Goal: Transaction & Acquisition: Download file/media

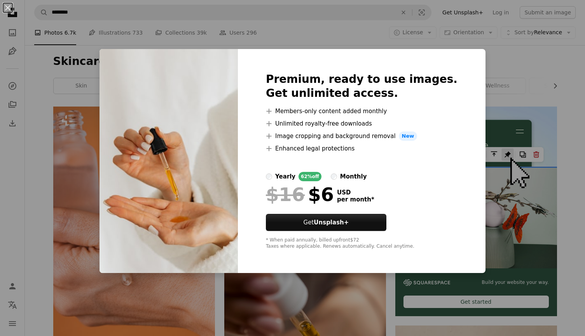
scroll to position [349, 0]
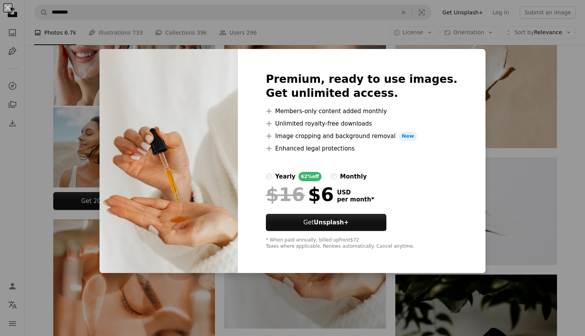
click at [569, 239] on div "An X shape Premium, ready to use images. Get unlimited access. A plus sign Memb…" at bounding box center [292, 168] width 585 height 336
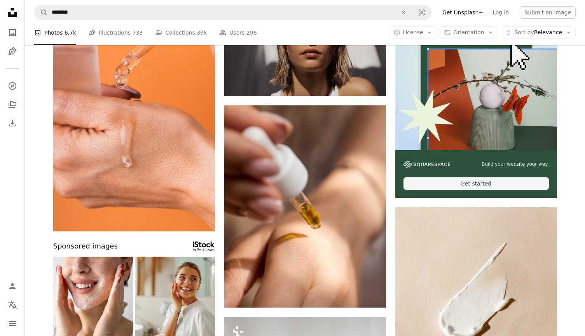
scroll to position [107, 0]
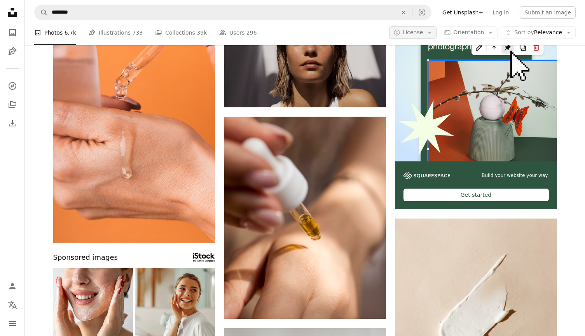
click at [430, 31] on icon "Arrow down" at bounding box center [429, 32] width 7 height 7
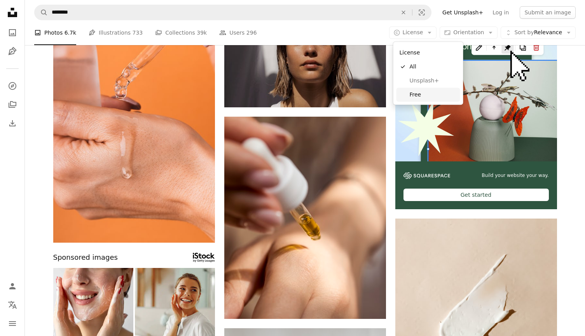
click at [416, 91] on span "Free" at bounding box center [433, 95] width 47 height 8
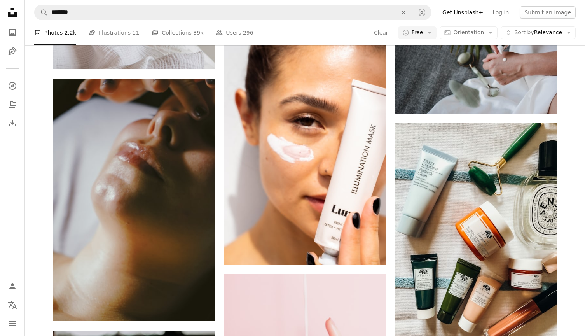
scroll to position [1157, 0]
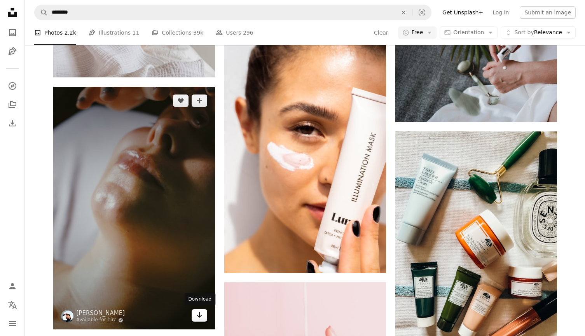
click at [196, 313] on link "Arrow pointing down" at bounding box center [200, 315] width 16 height 12
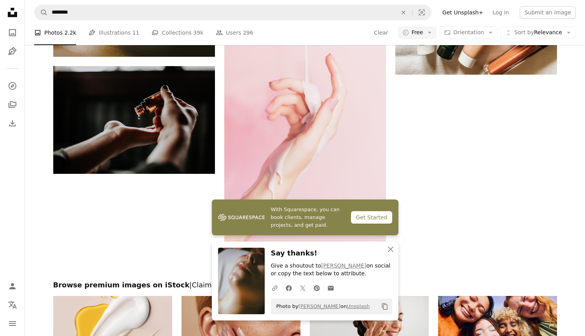
scroll to position [1437, 0]
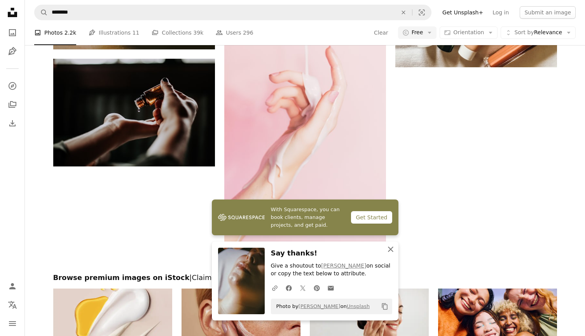
click at [388, 251] on icon "An X shape" at bounding box center [390, 248] width 9 height 9
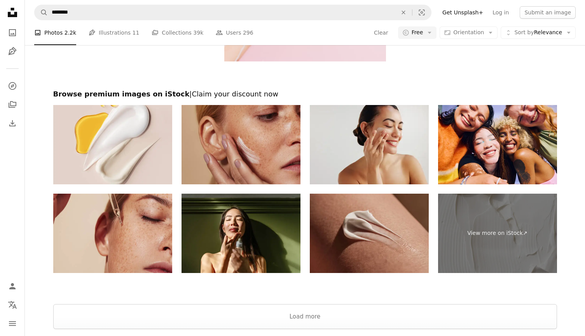
scroll to position [1622, 0]
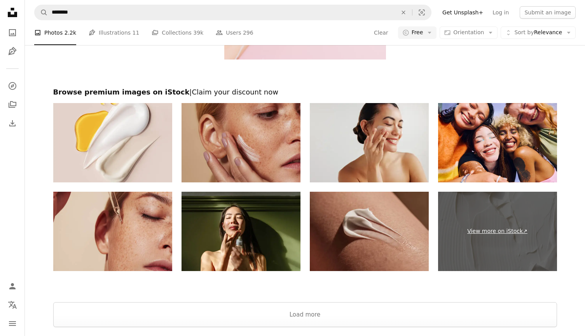
click at [495, 237] on link "View more on iStock ↗" at bounding box center [497, 231] width 119 height 79
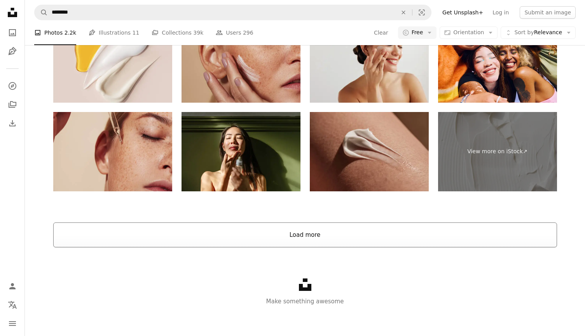
click at [307, 232] on button "Load more" at bounding box center [305, 234] width 504 height 25
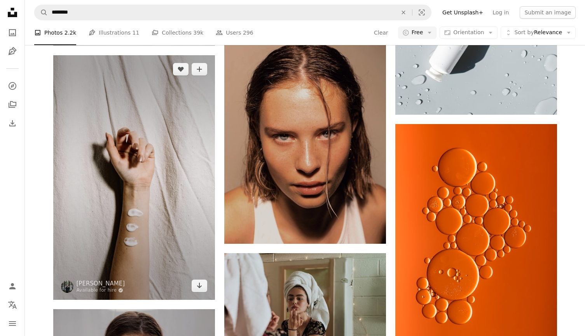
scroll to position [2179, 0]
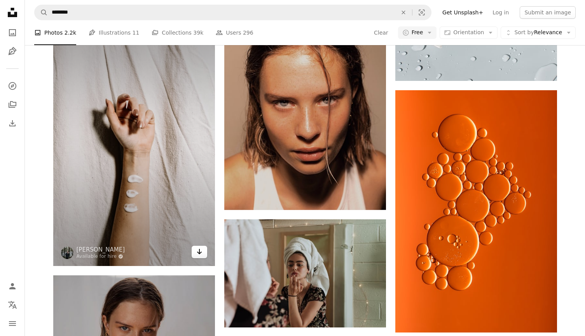
click at [200, 251] on icon "Download" at bounding box center [199, 251] width 5 height 5
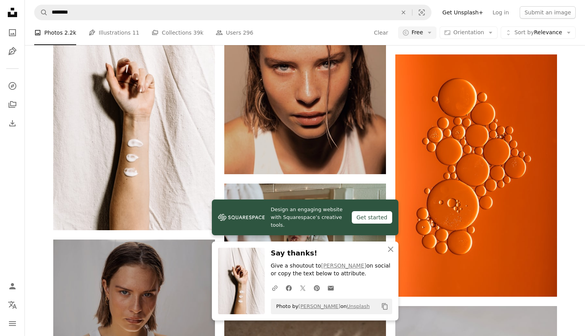
scroll to position [2226, 0]
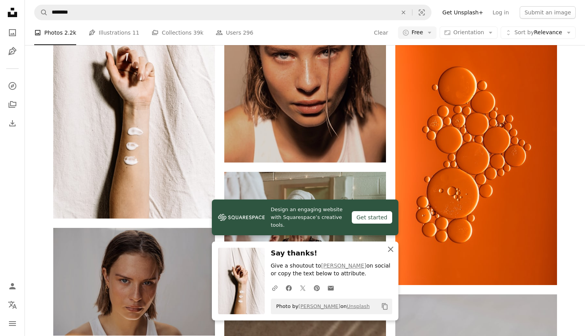
click at [388, 250] on icon "An X shape" at bounding box center [390, 248] width 9 height 9
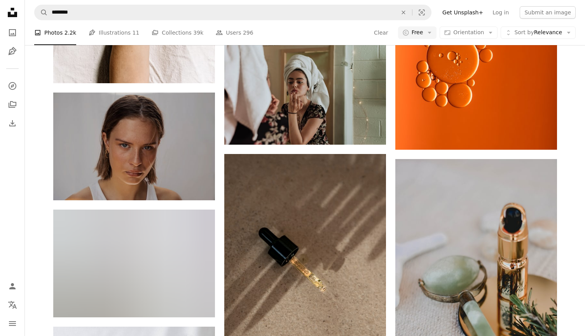
scroll to position [2433, 0]
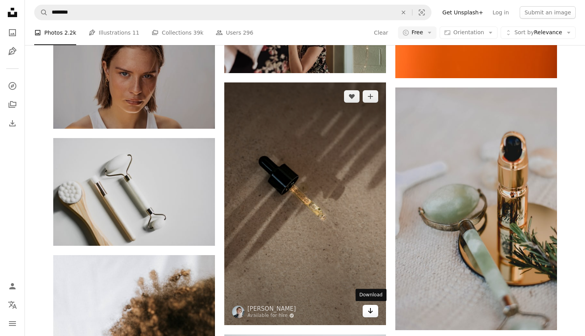
click at [370, 309] on icon "Download" at bounding box center [370, 310] width 5 height 5
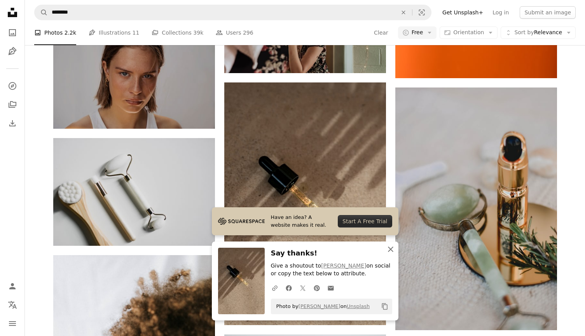
click at [392, 250] on icon "An X shape" at bounding box center [390, 248] width 9 height 9
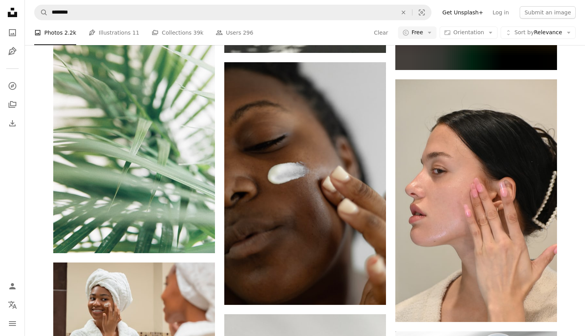
scroll to position [3917, 0]
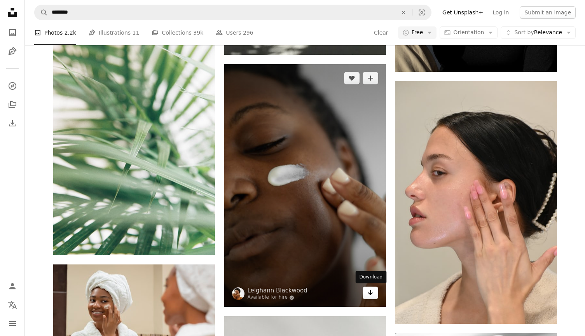
click at [372, 295] on icon "Arrow pointing down" at bounding box center [370, 292] width 6 height 9
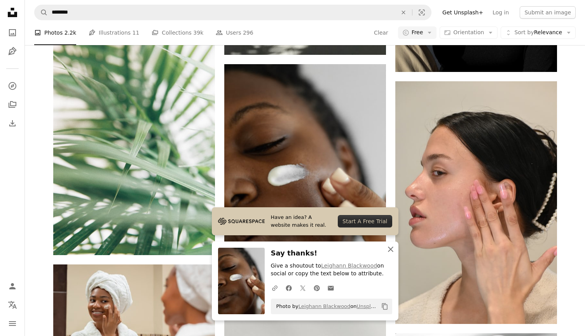
click at [389, 252] on icon "An X shape" at bounding box center [390, 248] width 9 height 9
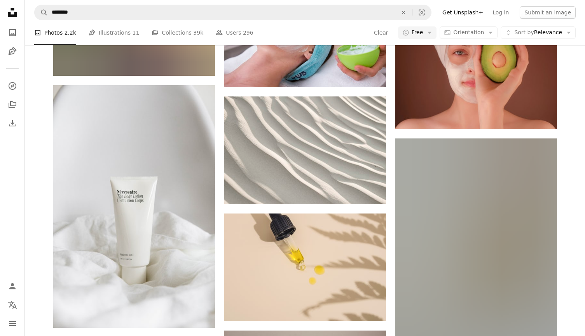
scroll to position [4481, 0]
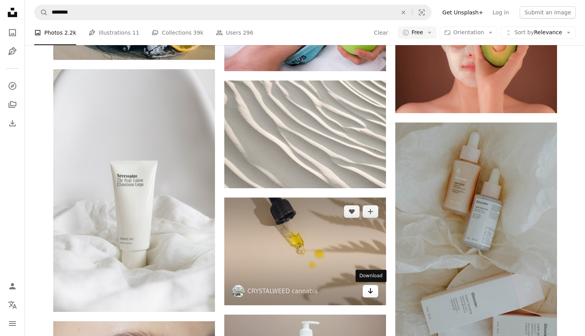
click at [368, 291] on icon "Download" at bounding box center [370, 290] width 5 height 5
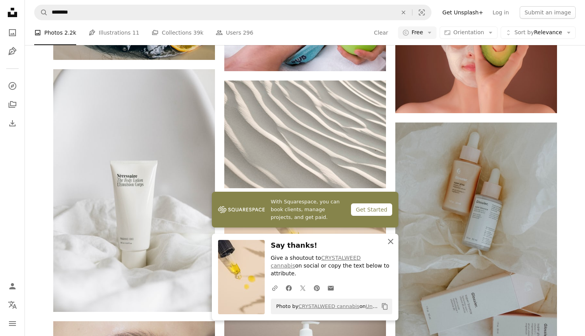
click at [392, 246] on icon "An X shape" at bounding box center [390, 241] width 9 height 9
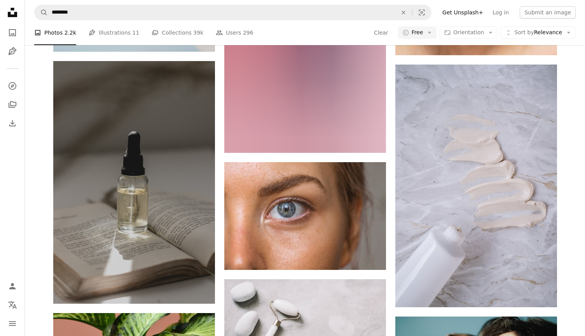
scroll to position [5231, 0]
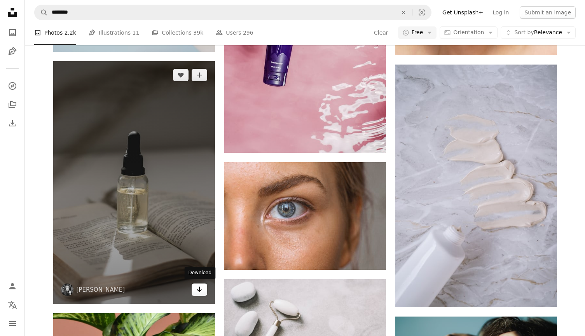
click at [200, 290] on icon "Arrow pointing down" at bounding box center [199, 289] width 6 height 9
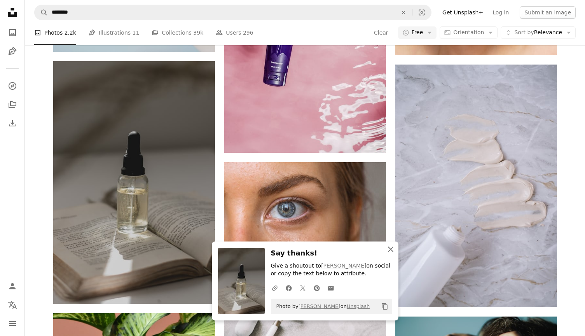
click at [390, 251] on icon "An X shape" at bounding box center [390, 248] width 9 height 9
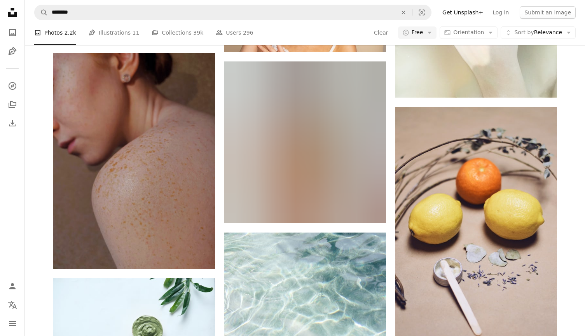
scroll to position [6793, 0]
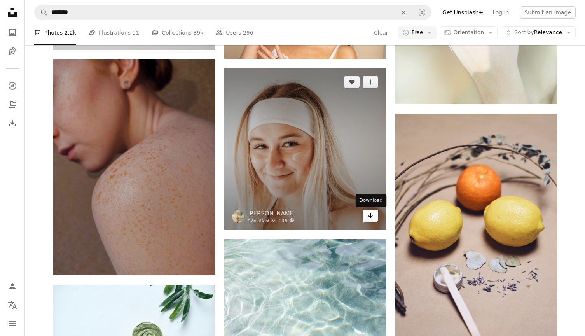
click at [371, 217] on icon "Download" at bounding box center [370, 215] width 5 height 5
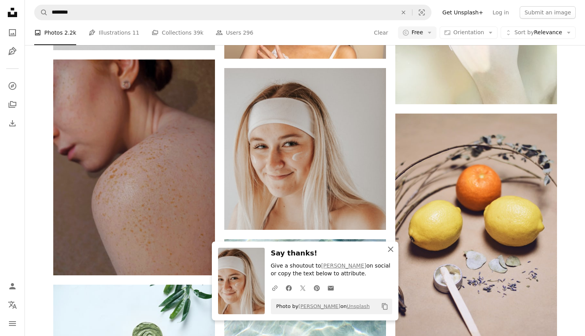
click at [390, 253] on icon "An X shape" at bounding box center [390, 248] width 9 height 9
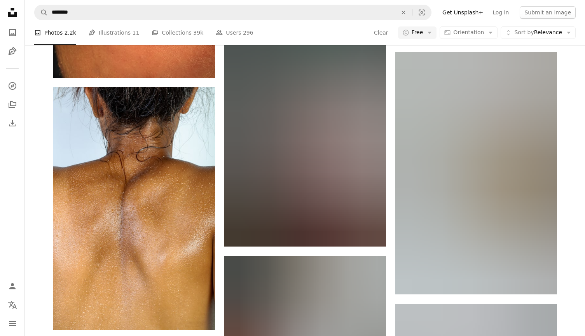
scroll to position [19759, 0]
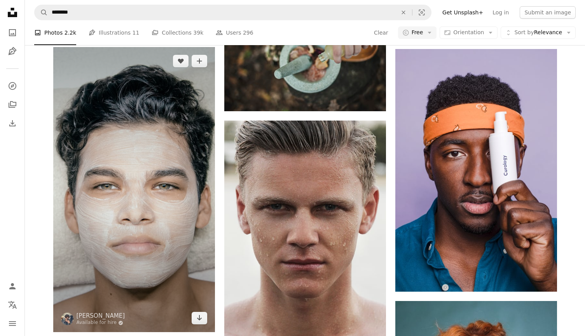
scroll to position [21747, 0]
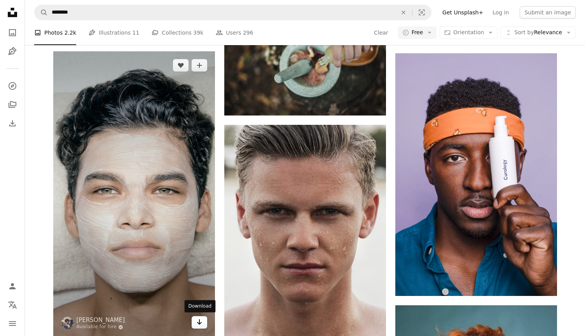
click at [201, 323] on icon "Arrow pointing down" at bounding box center [199, 321] width 6 height 9
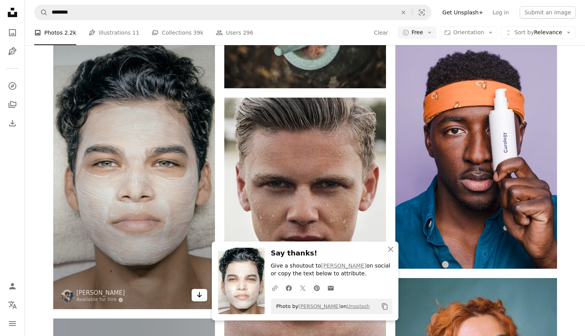
scroll to position [21776, 0]
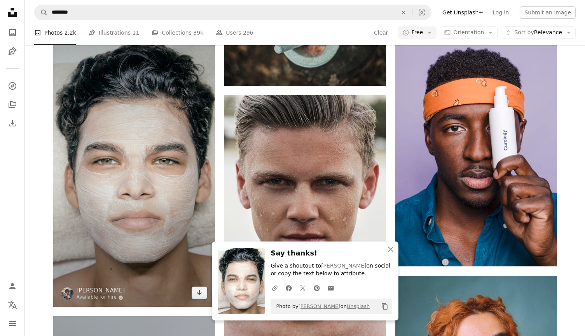
click at [101, 187] on img at bounding box center [134, 164] width 162 height 285
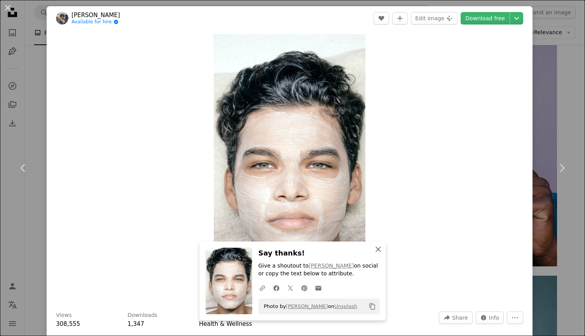
click at [379, 250] on icon "An X shape" at bounding box center [378, 248] width 9 height 9
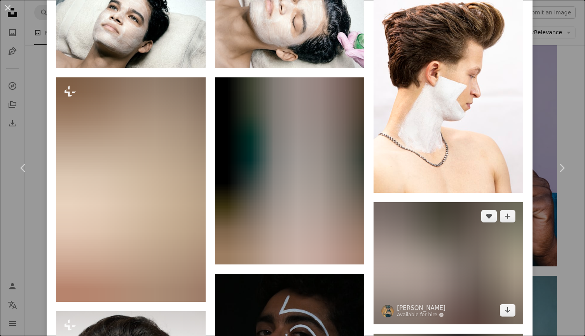
scroll to position [671, 0]
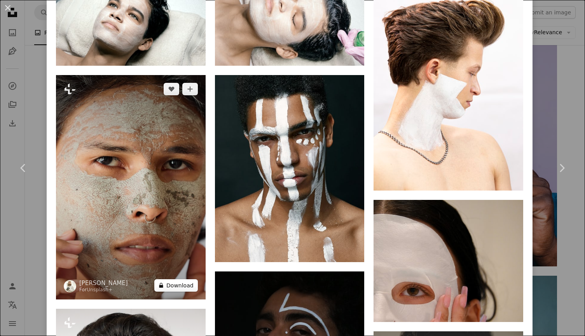
click at [186, 289] on button "A lock Download" at bounding box center [176, 285] width 44 height 12
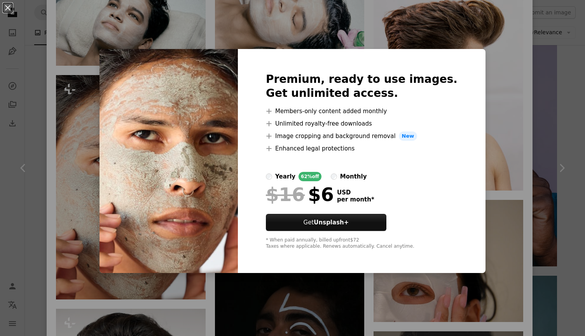
click at [502, 99] on div "An X shape Premium, ready to use images. Get unlimited access. A plus sign Memb…" at bounding box center [292, 168] width 585 height 336
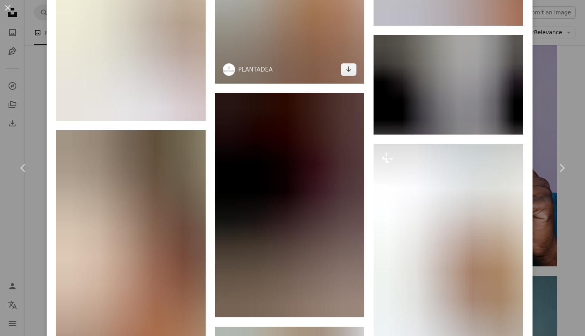
scroll to position [1318, 0]
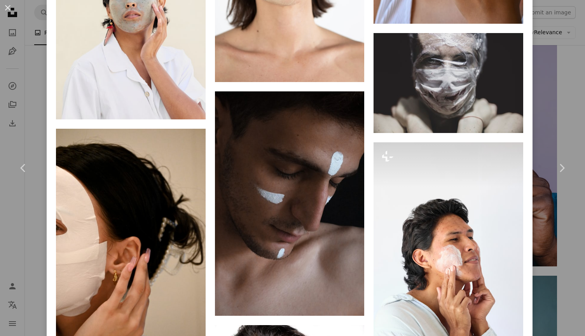
click at [573, 95] on div "An X shape Chevron left Chevron right [PERSON_NAME] Available for hire A checkm…" at bounding box center [292, 168] width 585 height 336
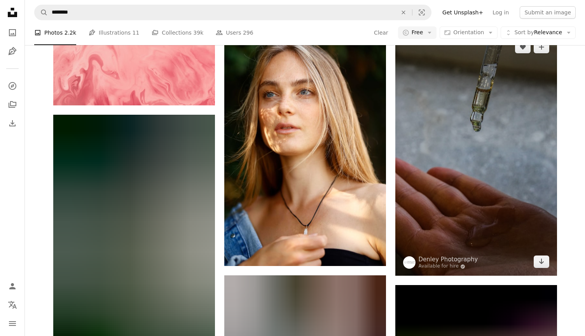
scroll to position [29108, 0]
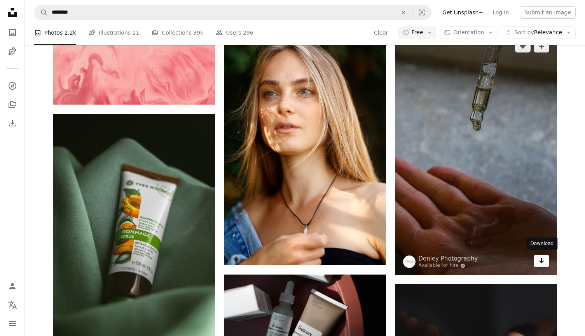
click at [542, 258] on icon "Arrow pointing down" at bounding box center [541, 260] width 6 height 9
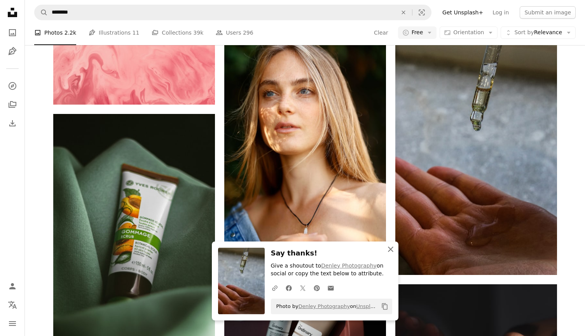
click at [390, 251] on icon "button" at bounding box center [390, 248] width 5 height 5
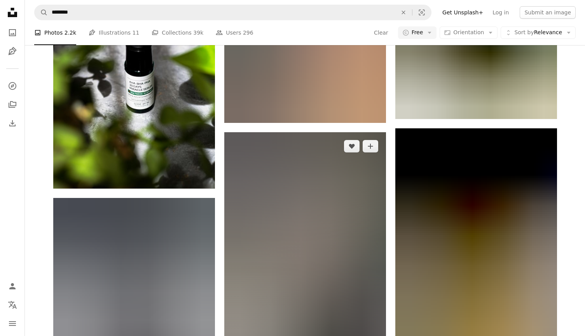
scroll to position [58314, 0]
